Goal: Submit feedback/report problem

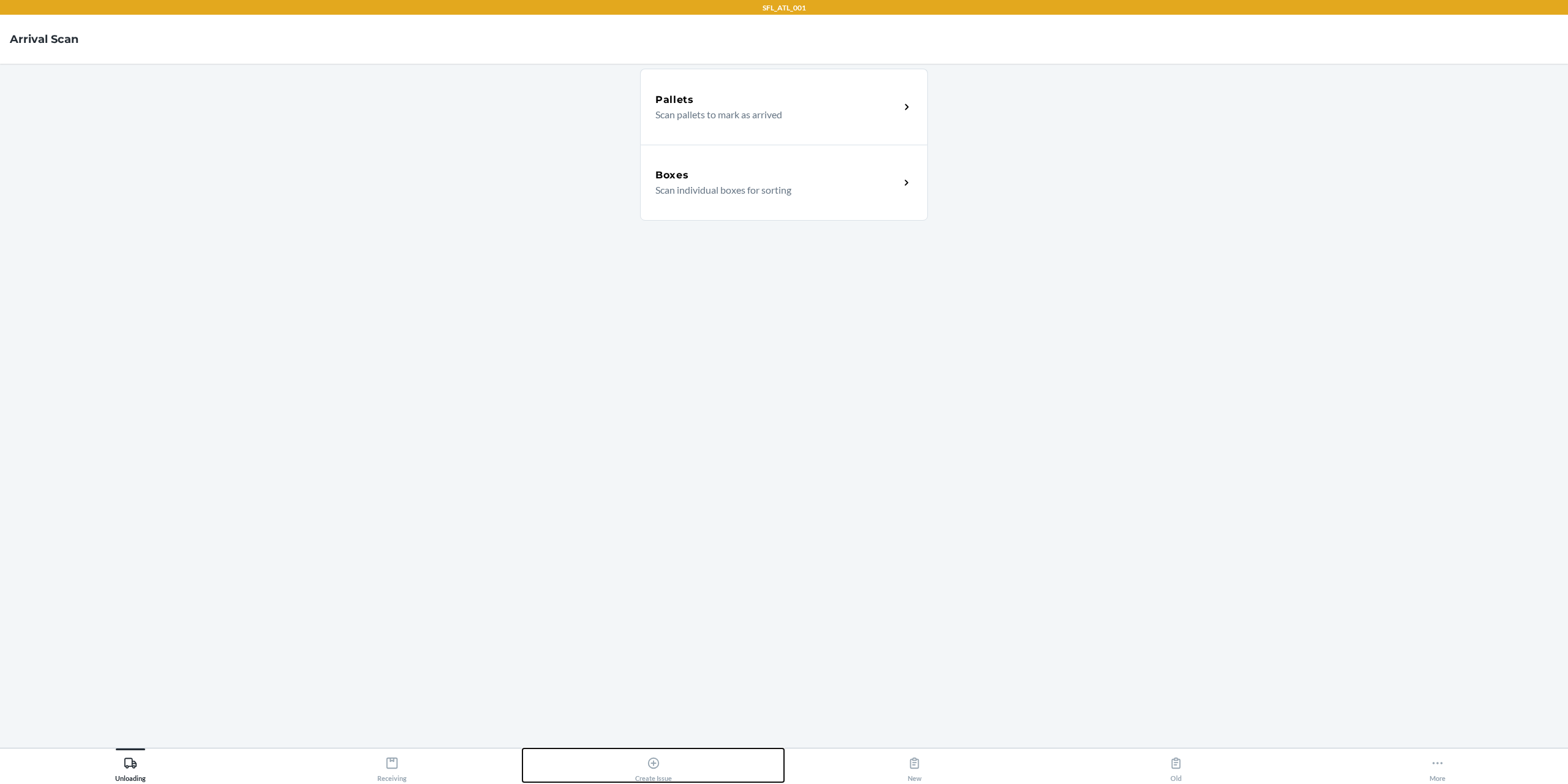
click at [660, 769] on div "Create Issue" at bounding box center [654, 767] width 37 height 31
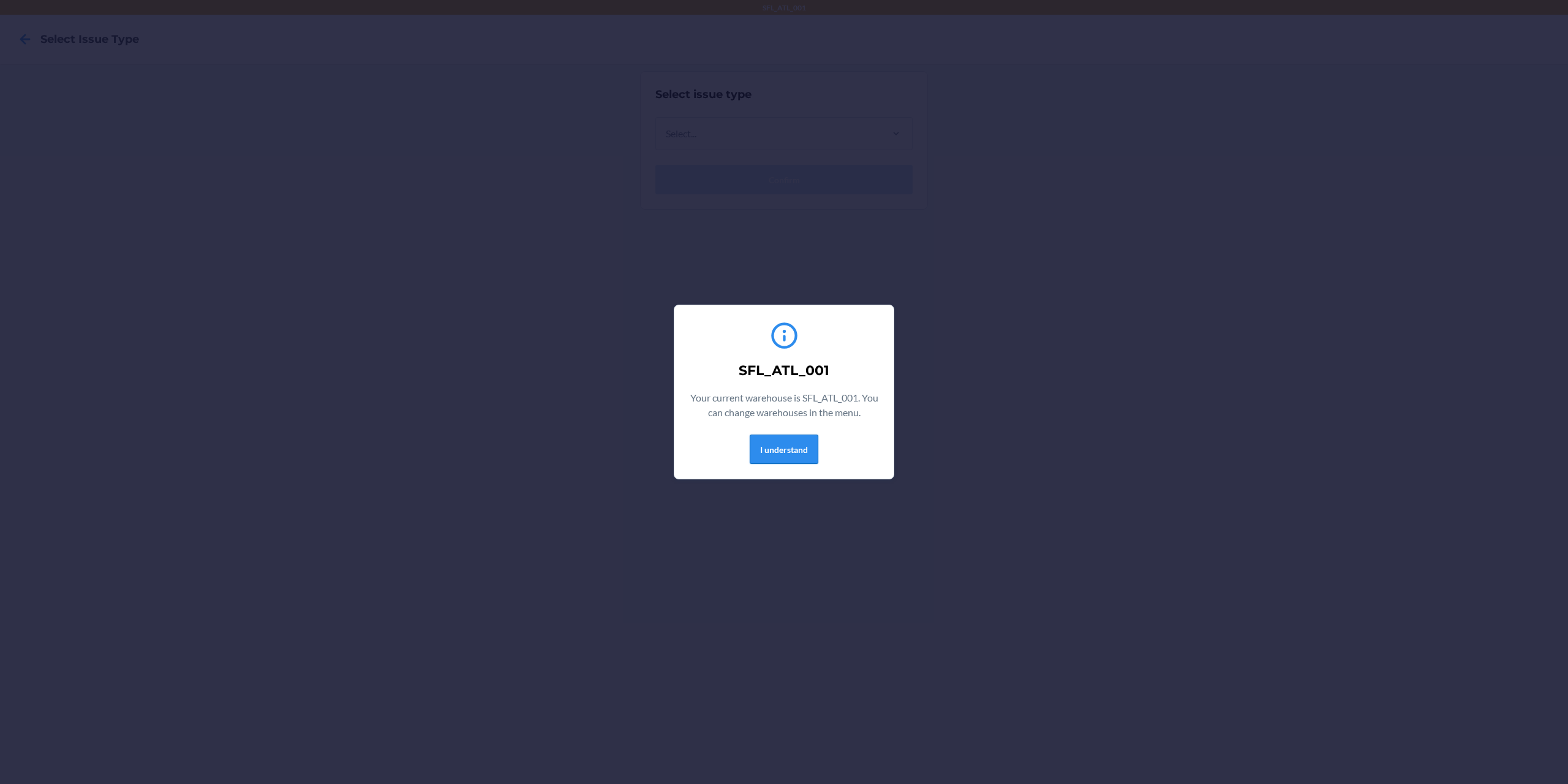
click at [790, 455] on button "I understand" at bounding box center [784, 449] width 68 height 29
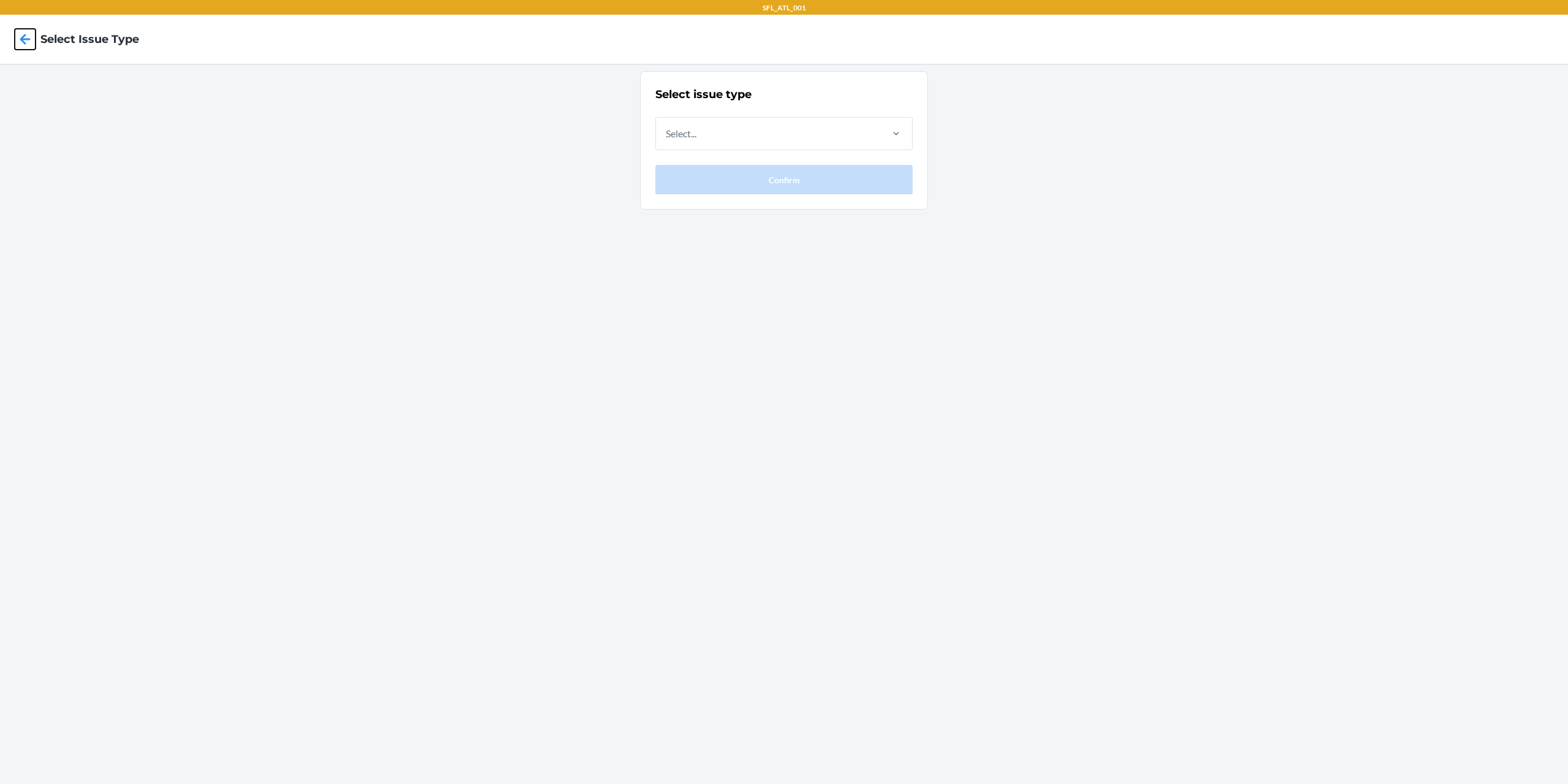
click at [26, 38] on icon at bounding box center [25, 39] width 21 height 21
